Goal: Browse casually: Explore the website without a specific task or goal

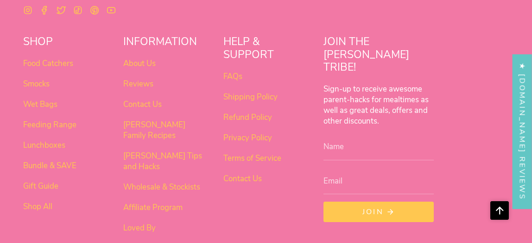
scroll to position [782, 0]
